Goal: Transaction & Acquisition: Obtain resource

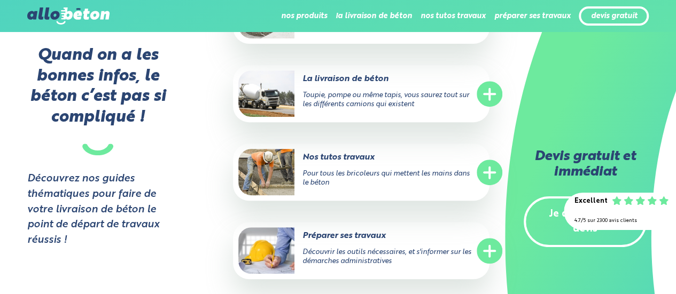
scroll to position [2345, 0]
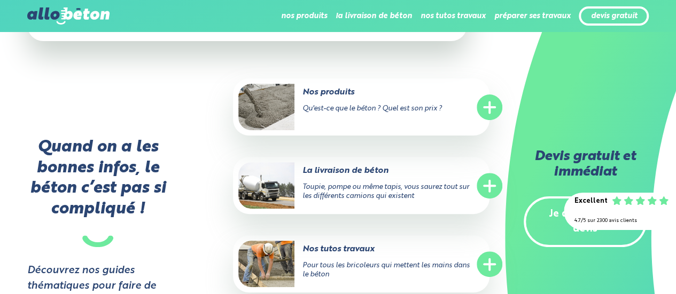
scroll to position [2076, 0]
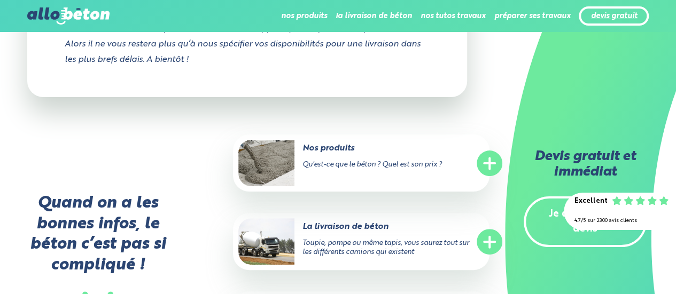
click at [609, 18] on link "devis gratuit" at bounding box center [613, 16] width 46 height 9
